Goal: Transaction & Acquisition: Purchase product/service

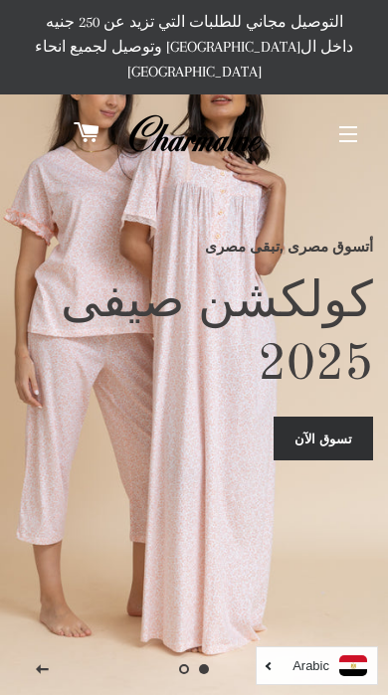
click at [348, 459] on link "تسوق الآن" at bounding box center [323, 439] width 99 height 44
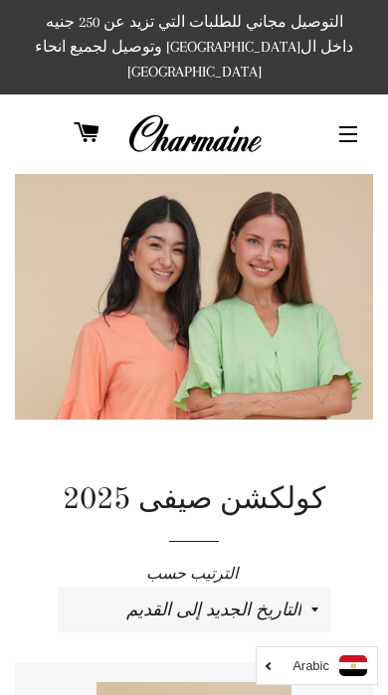
click at [349, 109] on button "التنقل في الموقع" at bounding box center [348, 134] width 50 height 50
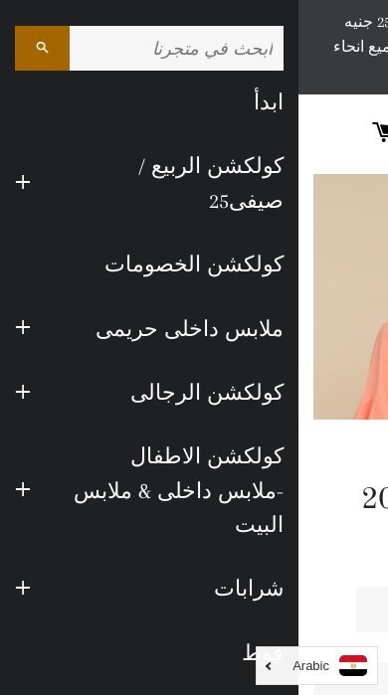
click at [42, 301] on button "توسيع القائمة الفرعية ملابس داخلى حريمى طي القائمة الفرعية ملابس داخلى حريمى" at bounding box center [23, 328] width 46 height 55
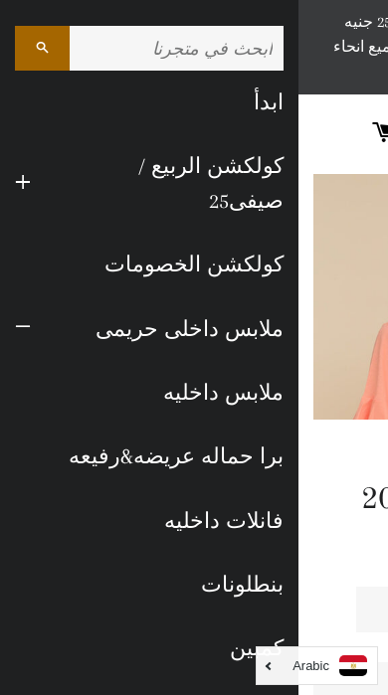
click at [253, 363] on link "ملابس داخليه" at bounding box center [149, 393] width 298 height 64
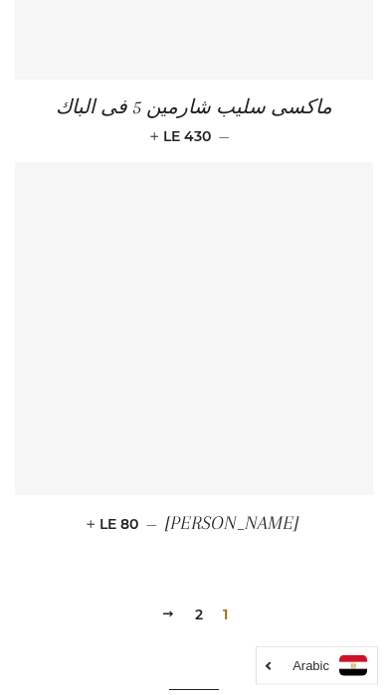
scroll to position [4743, 0]
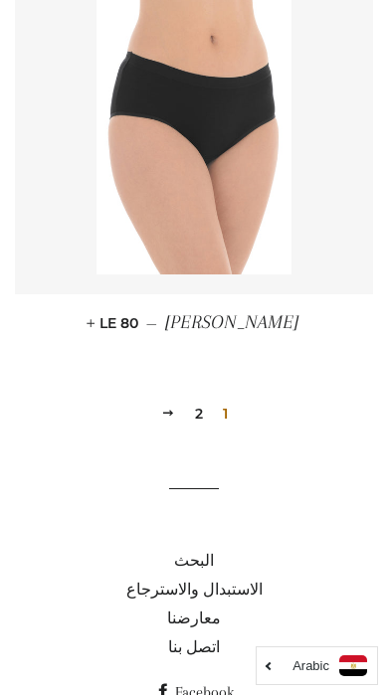
click at [198, 399] on link "2" at bounding box center [199, 414] width 24 height 30
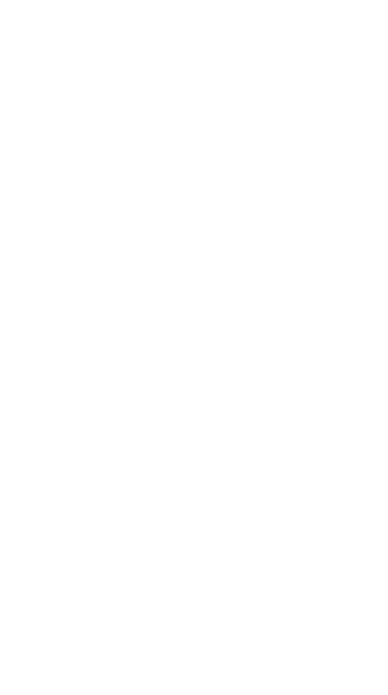
scroll to position [1355, 0]
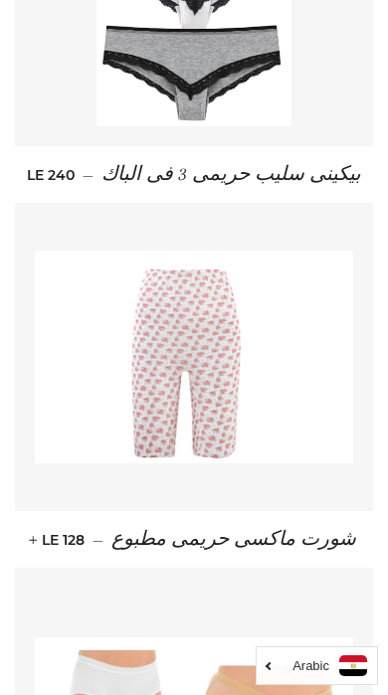
click at [318, 381] on img at bounding box center [194, 357] width 318 height 213
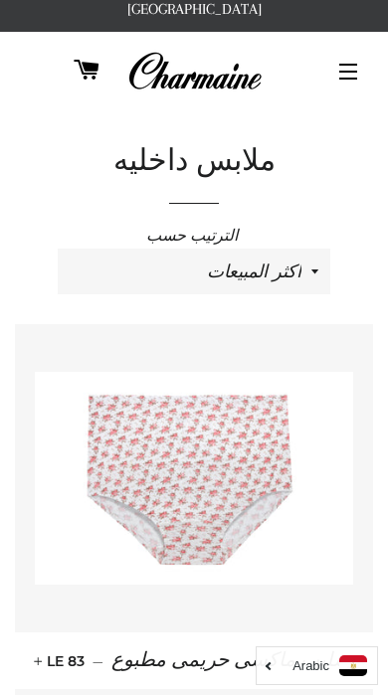
scroll to position [0, 0]
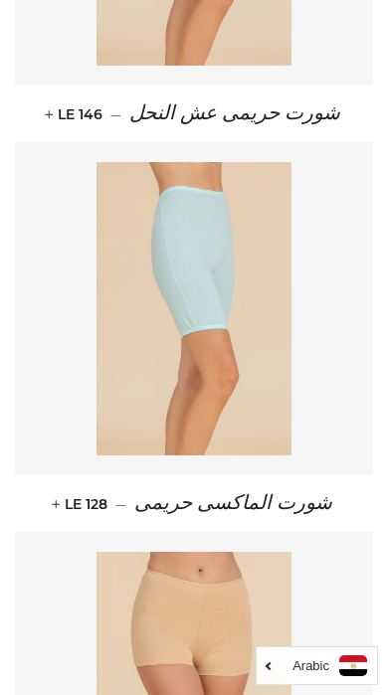
scroll to position [1410, 0]
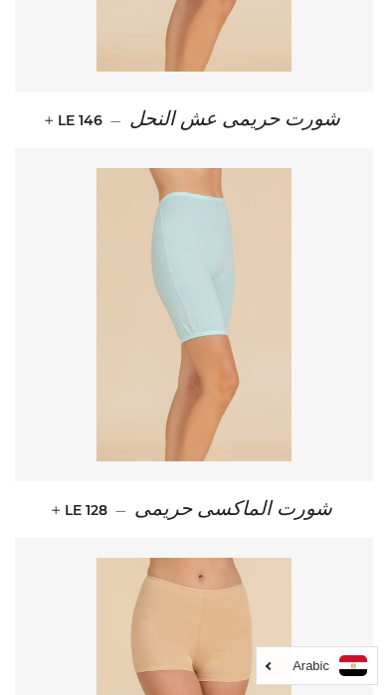
click at [290, 372] on img at bounding box center [194, 314] width 196 height 293
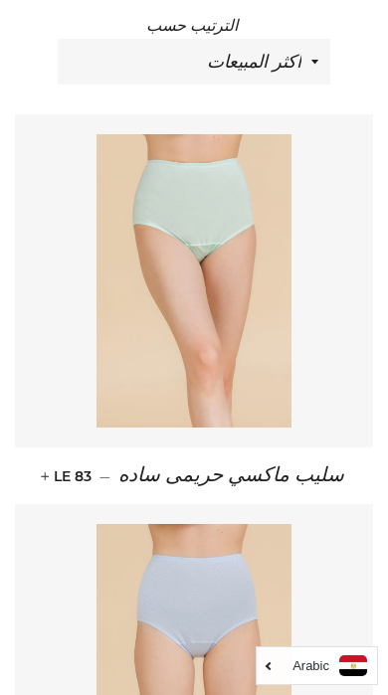
scroll to position [0, 0]
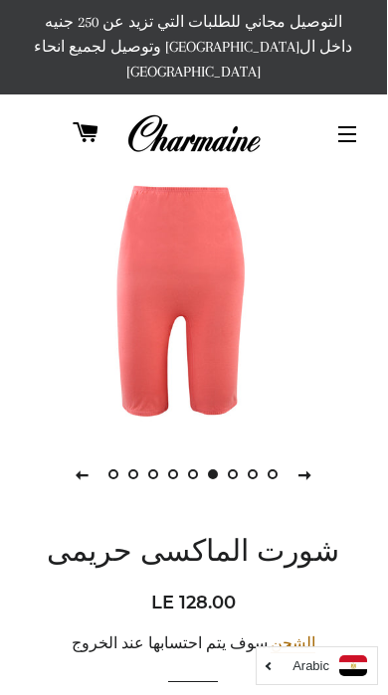
scroll to position [0, 1]
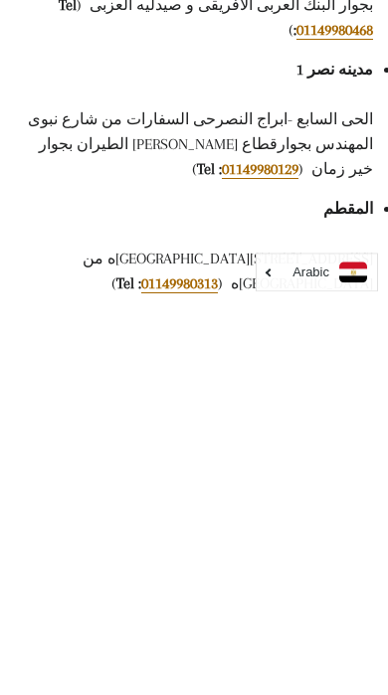
scroll to position [301, 0]
